Goal: Navigation & Orientation: Understand site structure

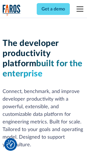
scroll to position [85, 0]
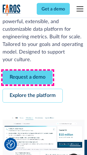
click at [28, 78] on link "Request a demo" at bounding box center [28, 78] width 50 height 14
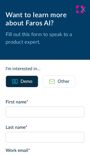
click at [81, 9] on icon at bounding box center [83, 9] width 5 height 4
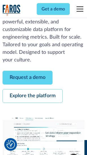
scroll to position [103, 0]
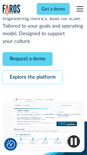
click at [32, 78] on link "Explore the platform" at bounding box center [33, 78] width 60 height 14
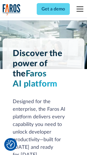
scroll to position [4291, 0]
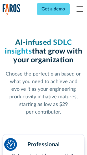
scroll to position [886, 0]
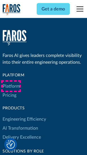
click at [11, 86] on link "Platform" at bounding box center [11, 86] width 17 height 9
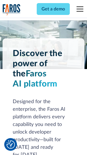
scroll to position [4472, 0]
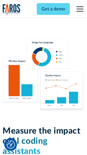
scroll to position [3517, 0]
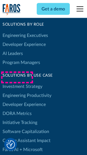
click at [17, 109] on link "DORA Metrics" at bounding box center [17, 113] width 29 height 9
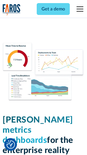
scroll to position [2495, 0]
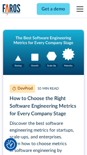
scroll to position [2533, 0]
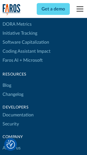
click at [13, 90] on link "Changelog" at bounding box center [13, 94] width 21 height 9
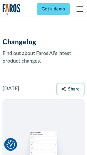
scroll to position [6906, 0]
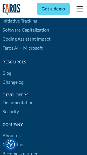
click at [11, 131] on link "About us" at bounding box center [12, 135] width 18 height 9
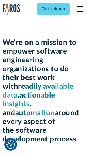
scroll to position [1949, 0]
